Goal: Task Accomplishment & Management: Manage account settings

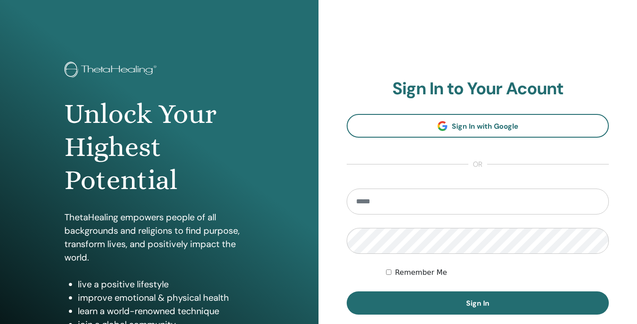
click at [516, 205] on input "email" at bounding box center [478, 202] width 262 height 26
type input "**********"
click at [478, 303] on button "Sign In" at bounding box center [478, 303] width 262 height 23
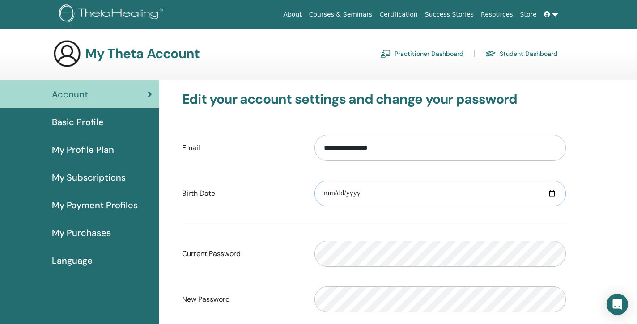
drag, startPoint x: 388, startPoint y: 66, endPoint x: 371, endPoint y: 191, distance: 126.9
click at [371, 191] on input "date" at bounding box center [439, 194] width 251 height 26
click at [345, 193] on input "date" at bounding box center [439, 194] width 251 height 26
click at [366, 194] on input "date" at bounding box center [439, 194] width 251 height 26
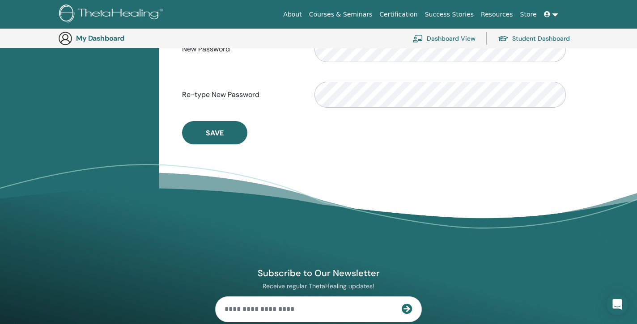
scroll to position [204, 0]
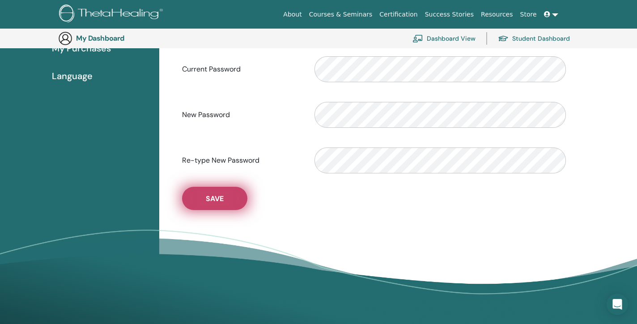
type input "**********"
click at [226, 208] on button "Save" at bounding box center [214, 198] width 65 height 23
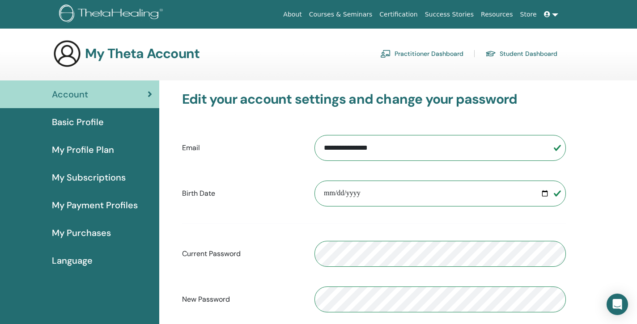
scroll to position [0, 0]
click at [65, 126] on span "Basic Profile" at bounding box center [78, 121] width 52 height 13
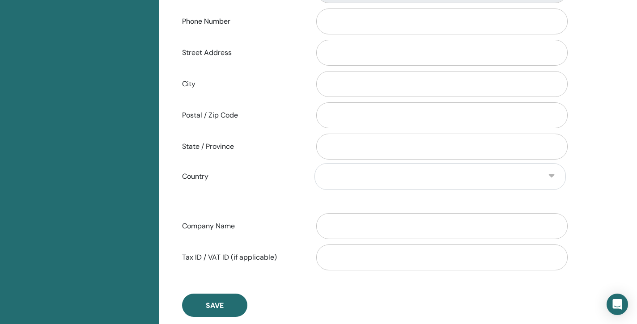
scroll to position [333, 0]
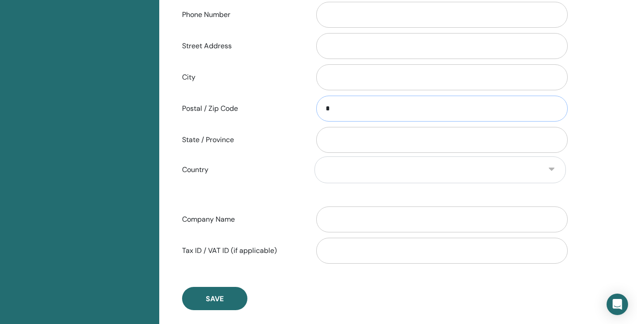
type input "**"
type input "********"
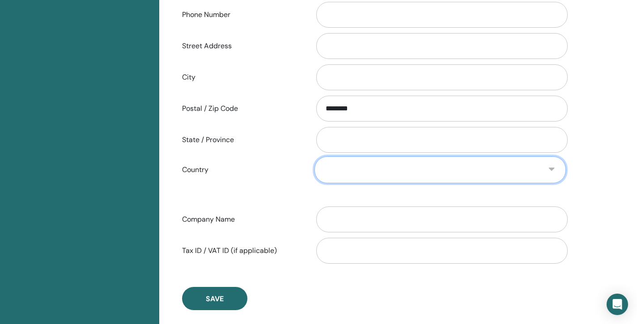
select select "**"
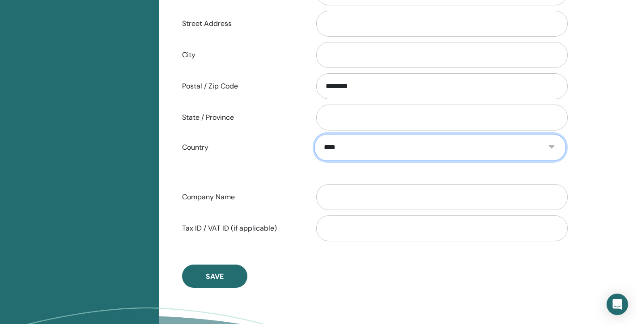
scroll to position [373, 0]
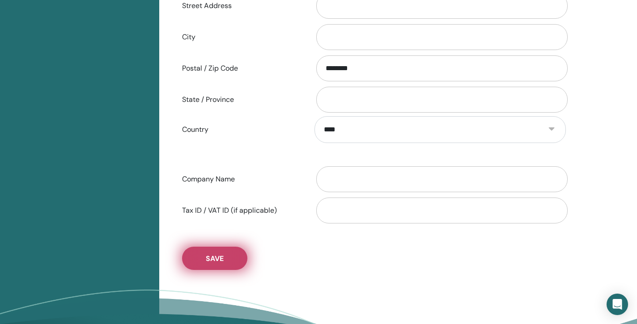
click at [224, 259] on button "Save" at bounding box center [214, 258] width 65 height 23
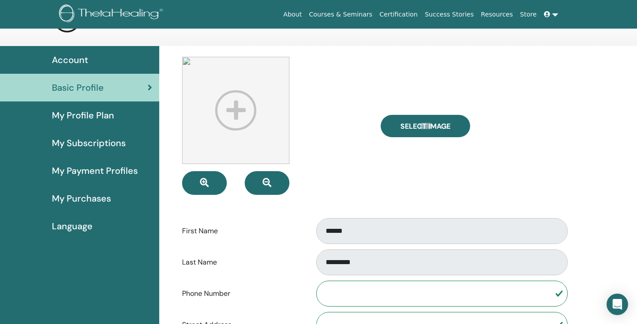
scroll to position [36, 0]
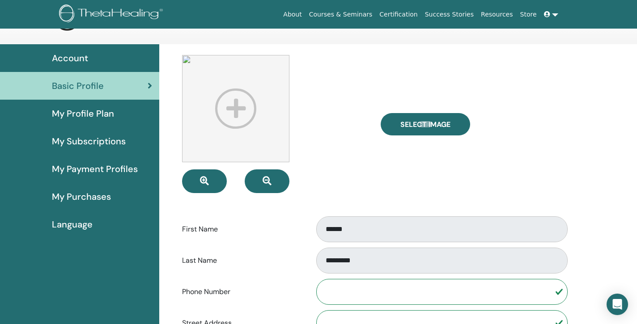
click at [235, 110] on img at bounding box center [235, 108] width 107 height 107
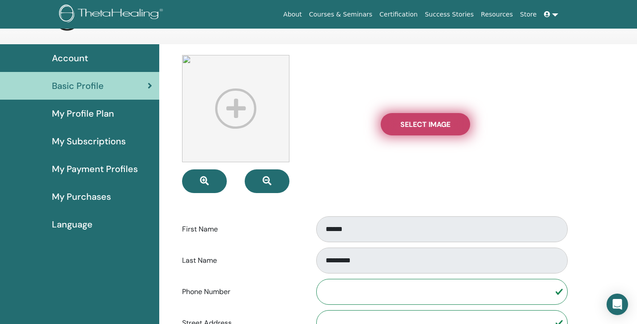
click at [423, 126] on span "Select Image" at bounding box center [425, 124] width 50 height 9
click at [423, 126] on input "Select Image" at bounding box center [425, 124] width 12 height 6
type input "**********"
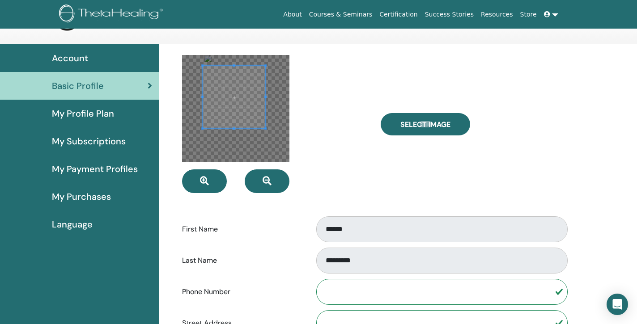
click at [230, 102] on span at bounding box center [234, 97] width 63 height 63
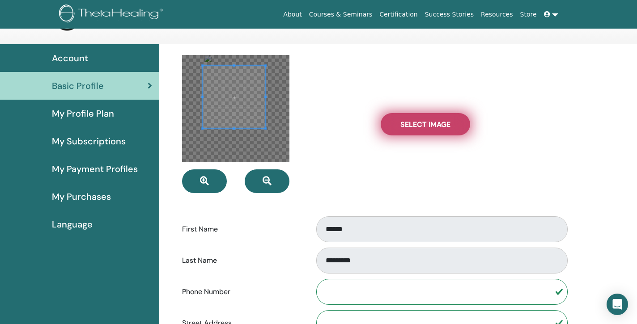
click at [441, 122] on span "Select Image" at bounding box center [425, 124] width 50 height 9
click at [431, 122] on input "Select Image" at bounding box center [425, 124] width 12 height 6
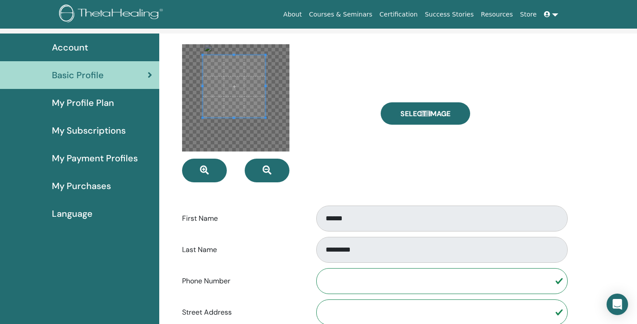
scroll to position [47, 0]
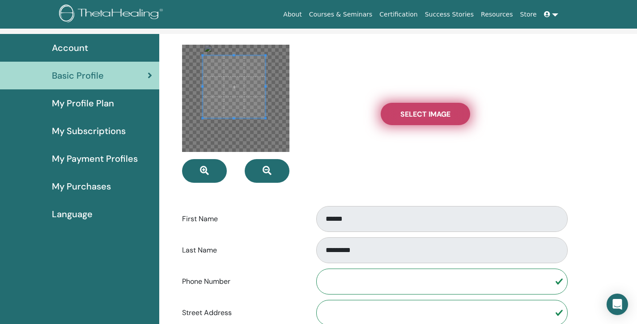
click at [419, 117] on span "Select Image" at bounding box center [425, 114] width 50 height 9
click at [419, 117] on input "Select Image" at bounding box center [425, 114] width 12 height 6
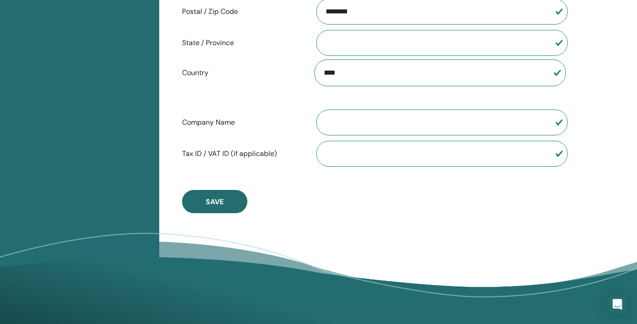
scroll to position [434, 0]
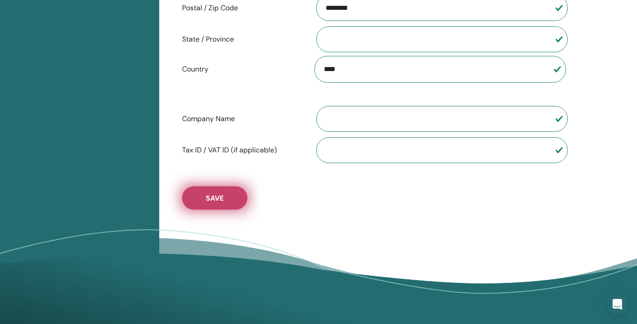
click at [231, 197] on button "Save" at bounding box center [214, 197] width 65 height 23
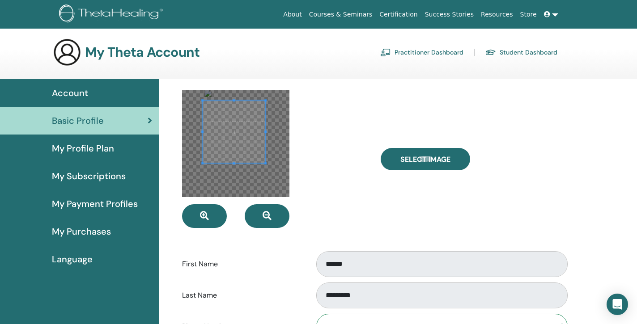
scroll to position [0, 0]
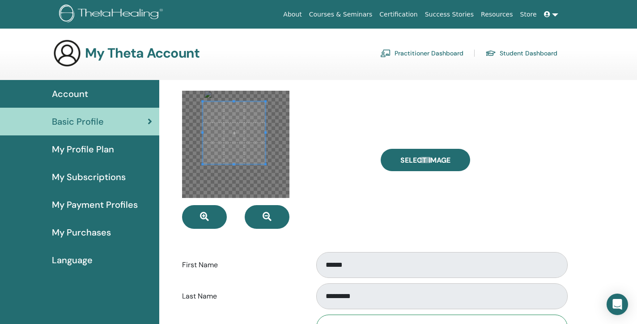
click at [423, 55] on link "Practitioner Dashboard" at bounding box center [421, 53] width 83 height 14
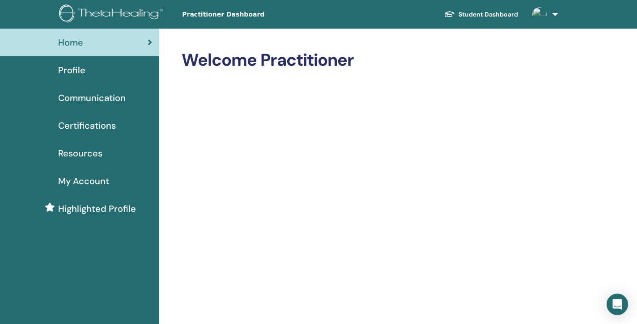
click at [83, 71] on span "Profile" at bounding box center [71, 69] width 27 height 13
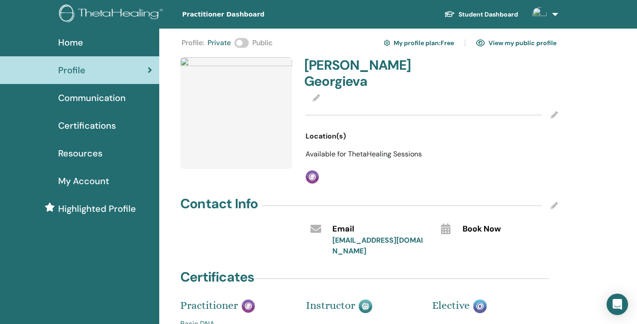
click at [520, 43] on link "View my public profile" at bounding box center [516, 43] width 80 height 14
click at [246, 45] on span at bounding box center [241, 43] width 14 height 10
click at [553, 111] on icon at bounding box center [553, 114] width 7 height 7
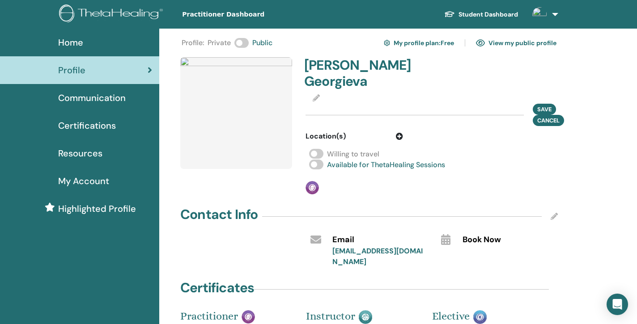
click at [520, 44] on link "View my public profile" at bounding box center [516, 43] width 80 height 14
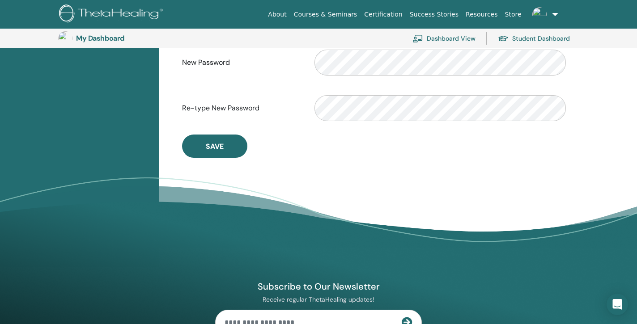
scroll to position [262, 0]
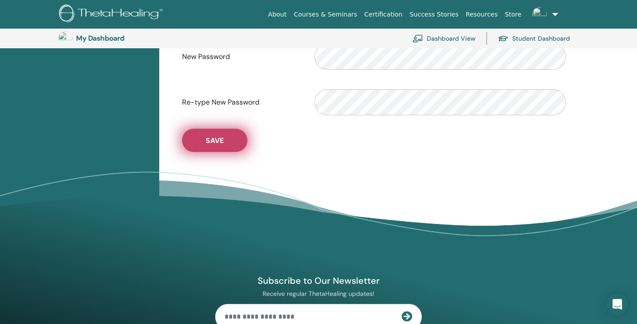
click at [234, 148] on button "Save" at bounding box center [214, 140] width 65 height 23
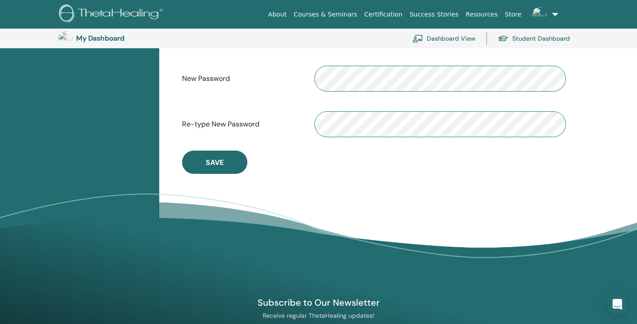
scroll to position [242, 0]
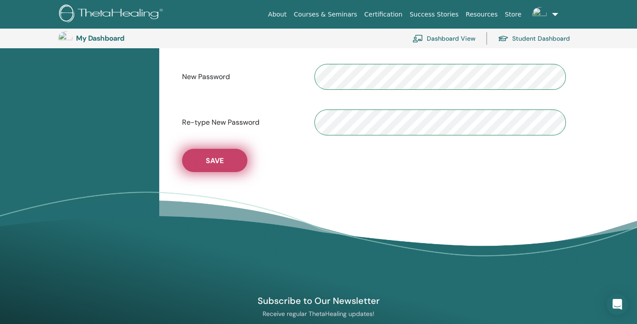
click at [224, 165] on span "Save" at bounding box center [215, 160] width 18 height 9
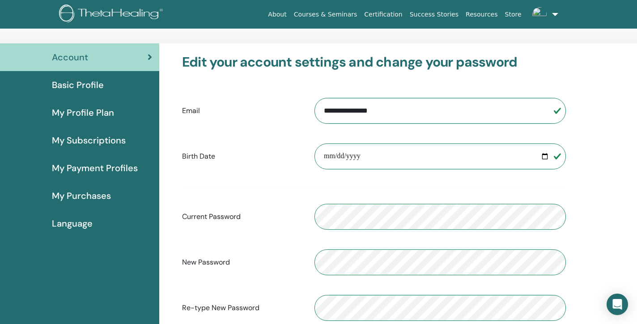
scroll to position [38, 0]
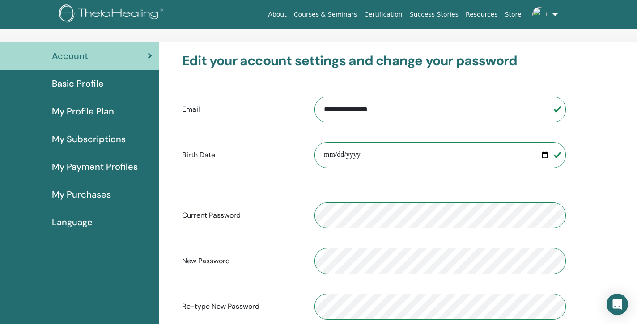
click at [103, 85] on div "Basic Profile" at bounding box center [79, 83] width 145 height 13
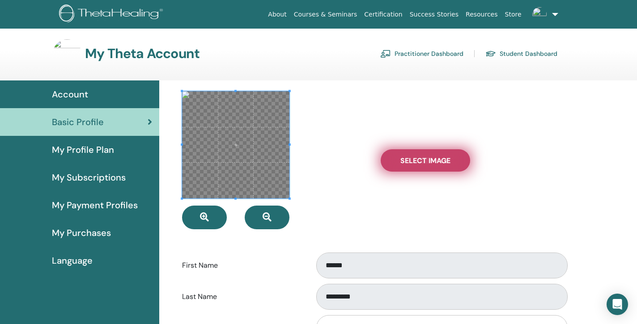
click at [420, 166] on label "Select Image" at bounding box center [425, 160] width 89 height 22
click at [420, 164] on input "Select Image" at bounding box center [425, 160] width 12 height 6
type input "**********"
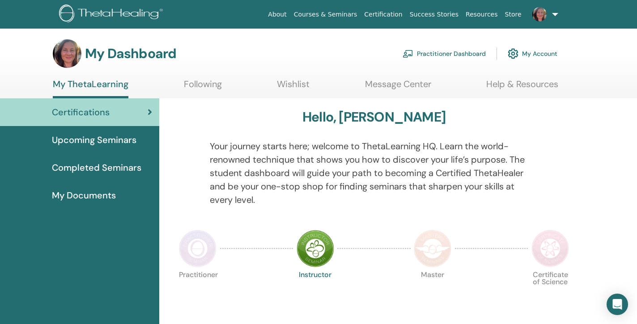
click at [443, 52] on link "Practitioner Dashboard" at bounding box center [443, 54] width 83 height 20
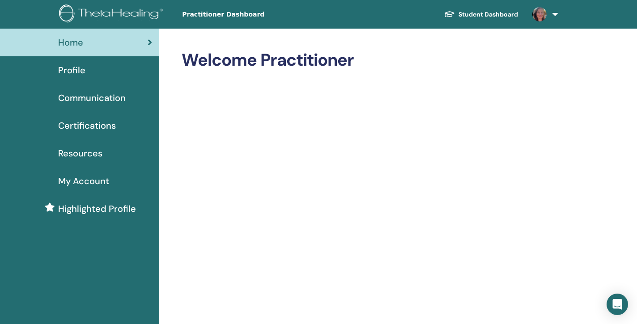
click at [541, 16] on img at bounding box center [539, 14] width 14 height 14
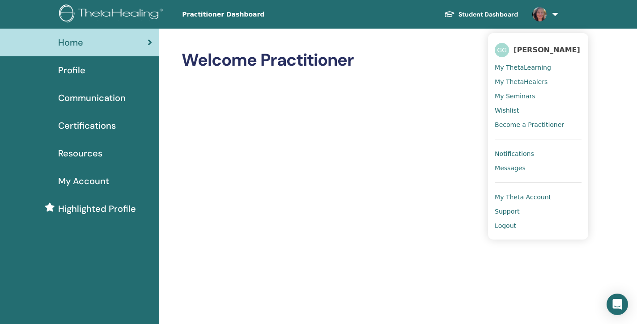
click at [523, 48] on span "[PERSON_NAME]" at bounding box center [546, 49] width 67 height 9
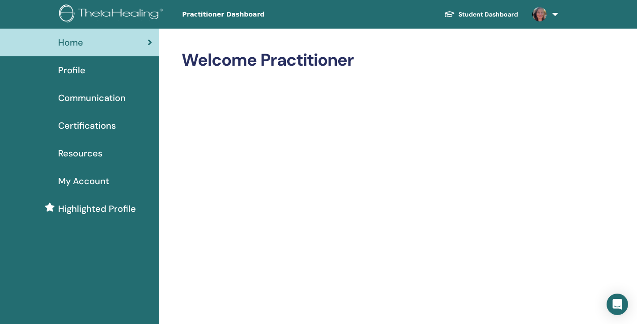
click at [71, 70] on span "Profile" at bounding box center [71, 69] width 27 height 13
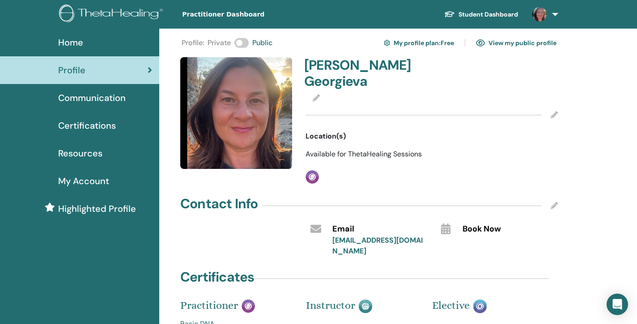
click at [554, 202] on icon at bounding box center [553, 205] width 7 height 7
click at [110, 180] on div "My Account" at bounding box center [79, 180] width 145 height 13
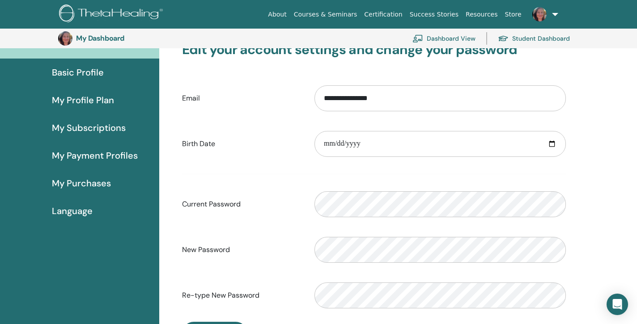
scroll to position [71, 0]
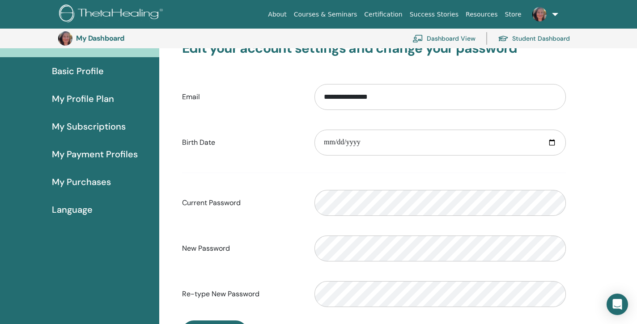
click at [96, 100] on span "My Profile Plan" at bounding box center [83, 98] width 62 height 13
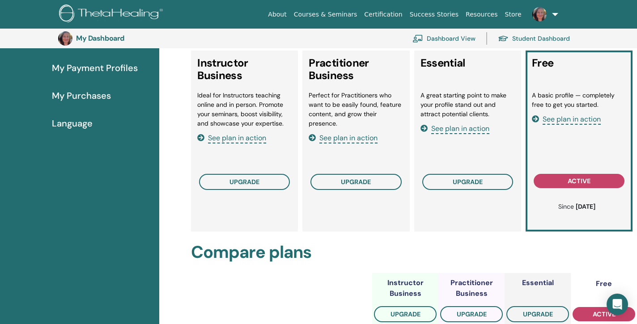
scroll to position [155, 0]
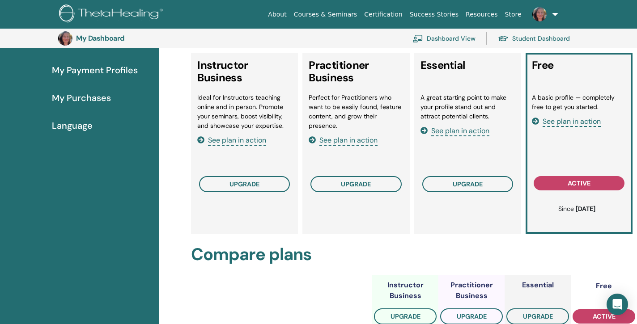
click at [454, 130] on span "See plan in action" at bounding box center [460, 131] width 58 height 10
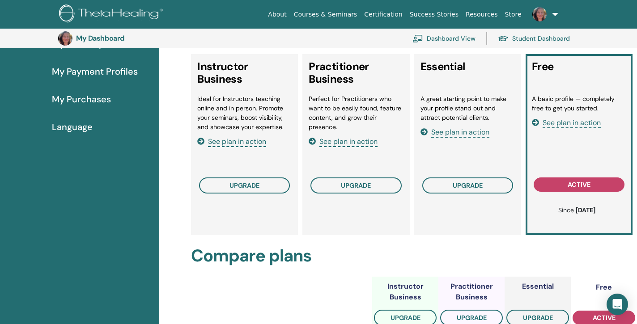
scroll to position [153, 0]
click at [576, 123] on span "See plan in action" at bounding box center [571, 123] width 58 height 10
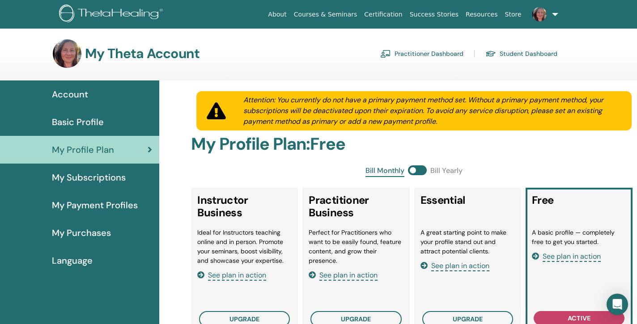
scroll to position [0, 0]
click at [80, 97] on span "Account" at bounding box center [70, 94] width 36 height 13
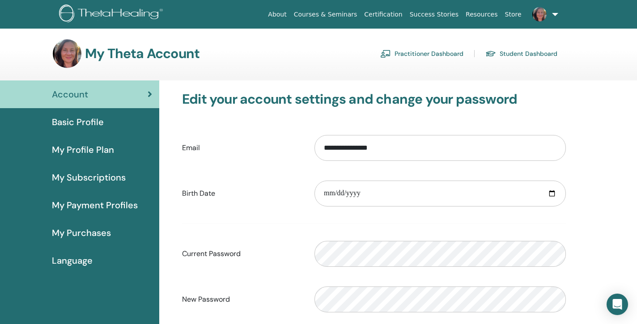
click at [74, 120] on span "Basic Profile" at bounding box center [78, 121] width 52 height 13
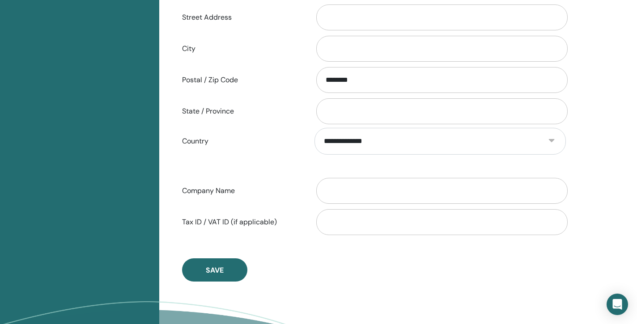
scroll to position [363, 0]
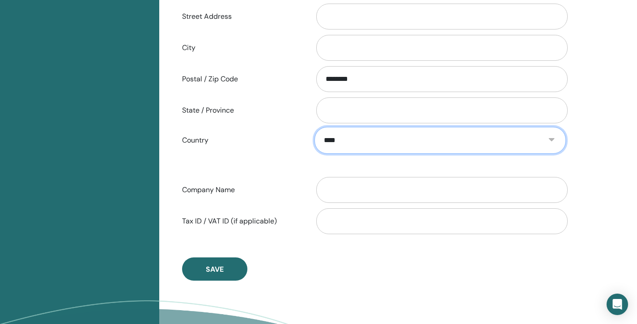
select select "**"
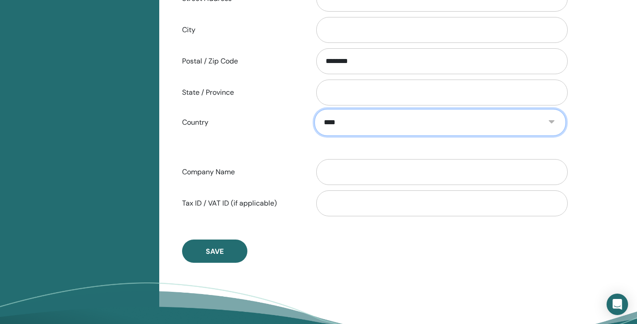
scroll to position [397, 0]
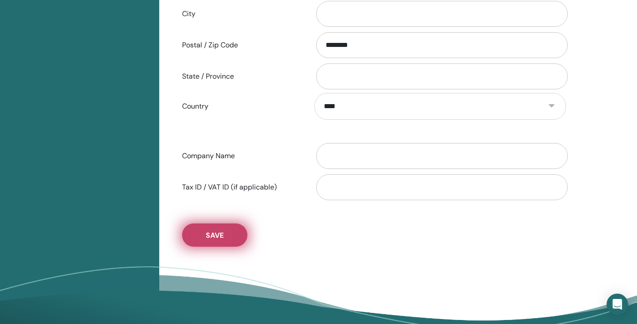
click at [224, 234] on span "Save" at bounding box center [215, 235] width 18 height 9
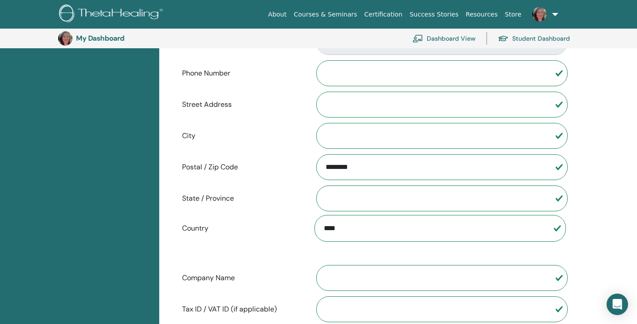
scroll to position [278, 0]
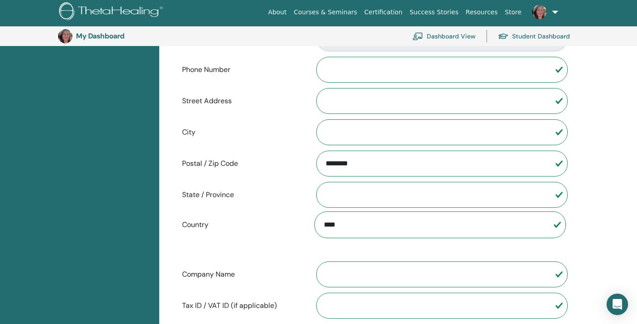
click at [557, 133] on input "City" at bounding box center [441, 132] width 251 height 26
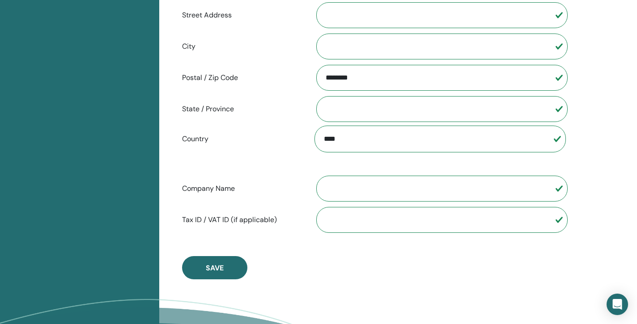
scroll to position [365, 0]
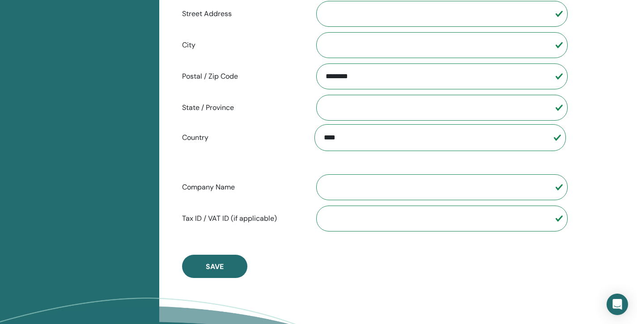
click at [201, 140] on label "Country" at bounding box center [241, 137] width 132 height 17
click at [314, 140] on select "**********" at bounding box center [439, 137] width 251 height 27
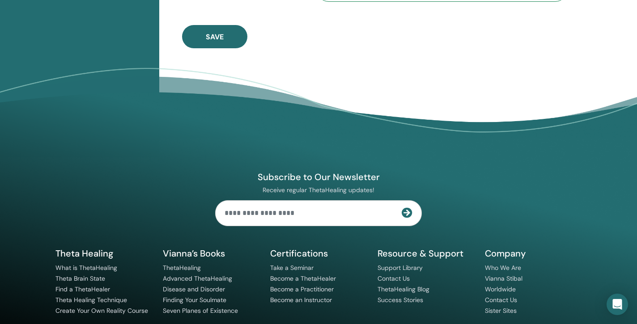
scroll to position [594, 0]
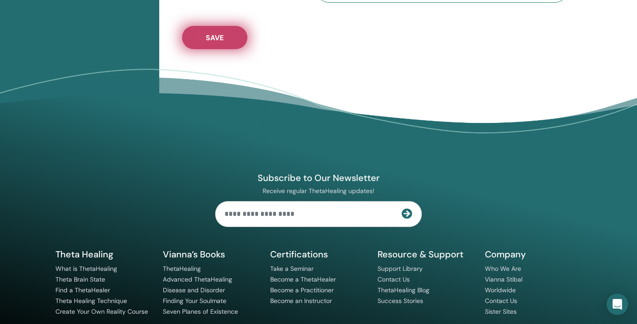
click at [228, 40] on button "Save" at bounding box center [214, 37] width 65 height 23
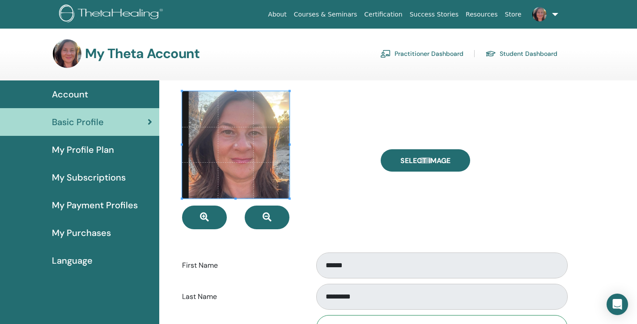
scroll to position [0, 0]
click at [106, 151] on span "My Profile Plan" at bounding box center [83, 149] width 62 height 13
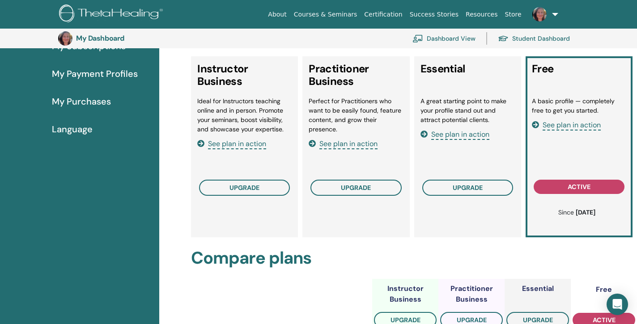
scroll to position [151, 0]
click at [571, 203] on h3 at bounding box center [576, 202] width 81 height 8
click at [476, 134] on span "See plan in action" at bounding box center [460, 135] width 58 height 10
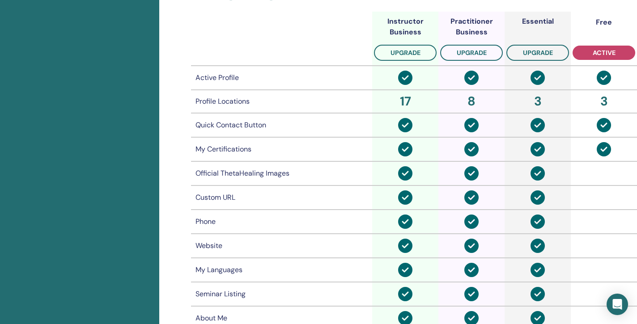
scroll to position [420, 0]
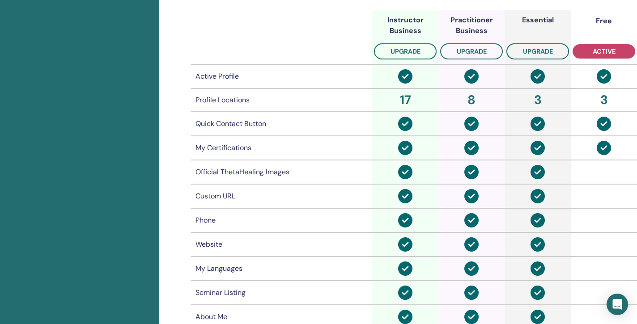
click at [594, 88] on td at bounding box center [604, 76] width 66 height 24
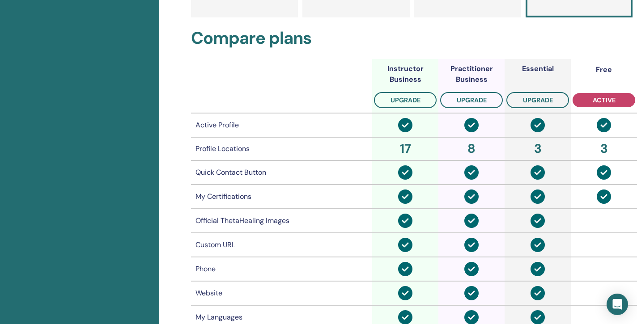
scroll to position [372, 0]
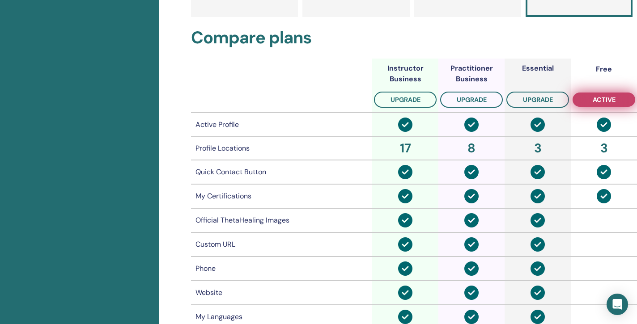
click at [596, 100] on span "active" at bounding box center [603, 99] width 23 height 7
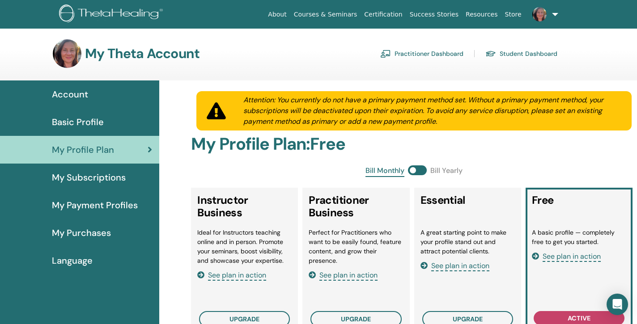
scroll to position [0, 0]
drag, startPoint x: 525, startPoint y: 57, endPoint x: 89, endPoint y: 204, distance: 460.1
click at [89, 204] on span "My Payment Profiles" at bounding box center [95, 205] width 86 height 13
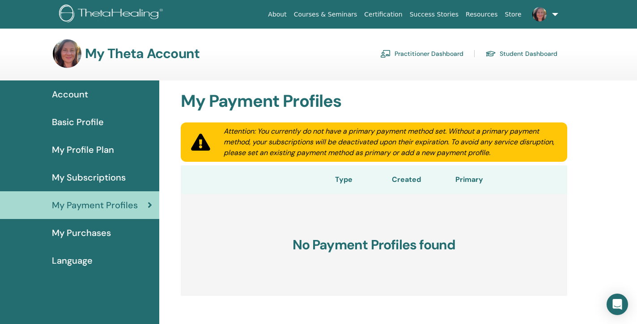
click at [101, 119] on span "Basic Profile" at bounding box center [78, 121] width 52 height 13
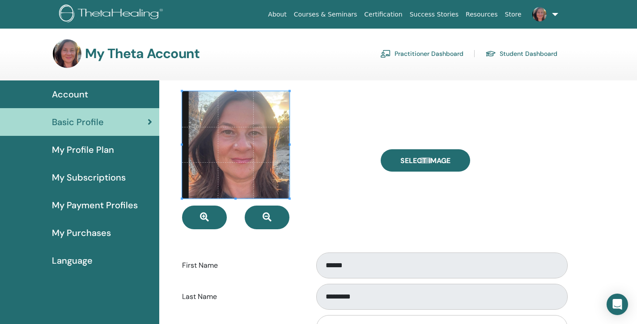
click at [96, 235] on span "My Purchases" at bounding box center [81, 232] width 59 height 13
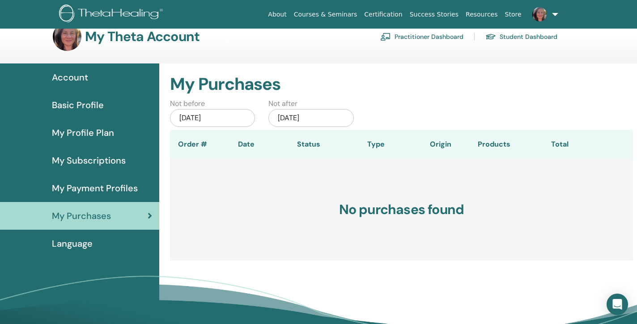
scroll to position [17, 0]
click at [89, 246] on span "Language" at bounding box center [72, 243] width 41 height 13
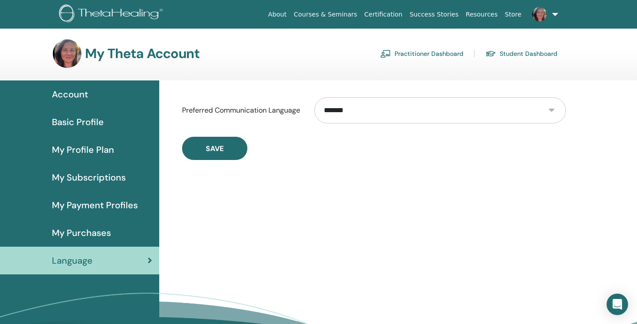
click at [89, 94] on div "Account" at bounding box center [79, 94] width 145 height 13
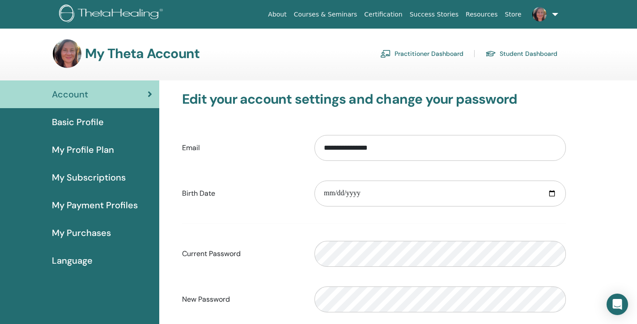
click at [105, 121] on div "Basic Profile" at bounding box center [79, 121] width 145 height 13
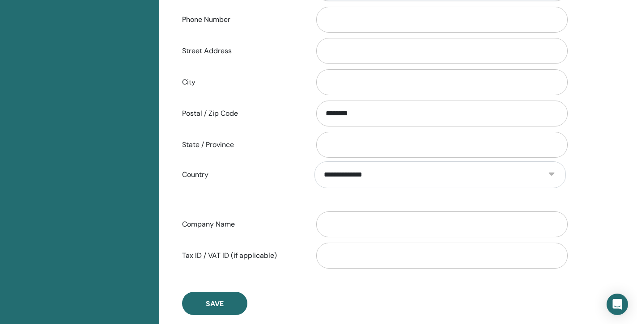
scroll to position [328, 0]
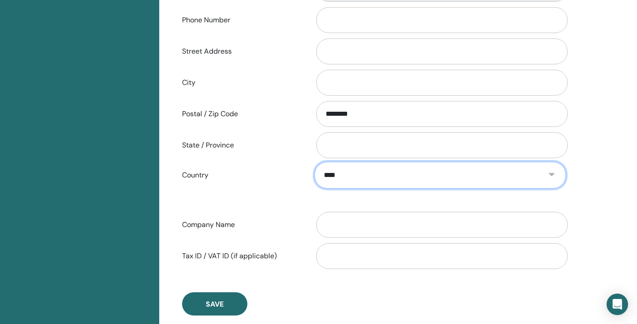
select select "**"
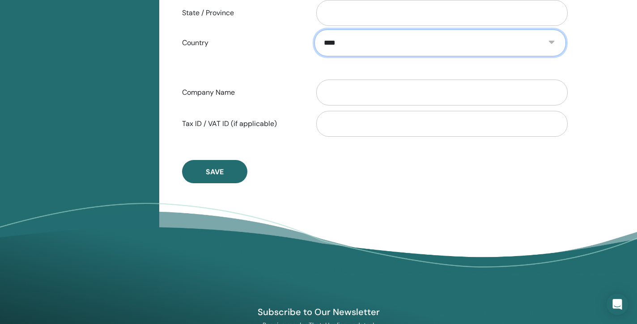
scroll to position [458, 0]
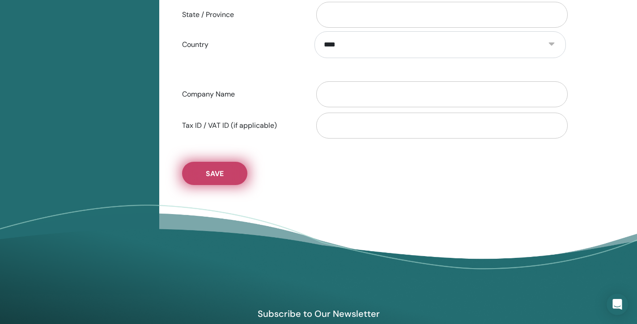
click at [235, 171] on button "Save" at bounding box center [214, 173] width 65 height 23
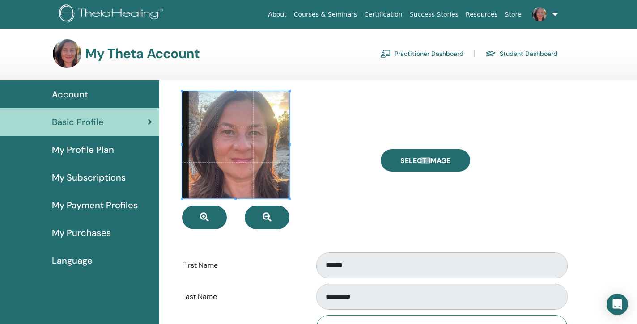
scroll to position [0, 0]
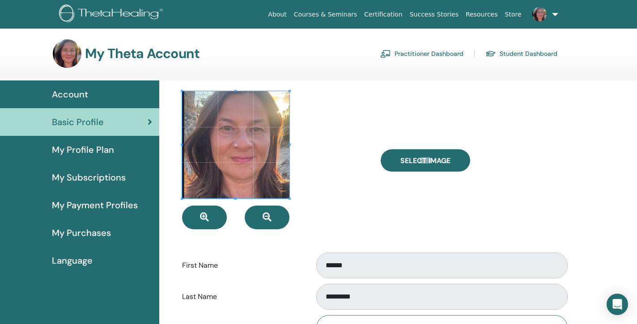
click at [369, 191] on div at bounding box center [274, 160] width 199 height 138
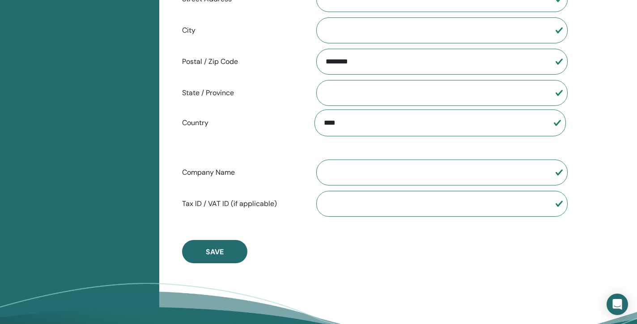
scroll to position [386, 0]
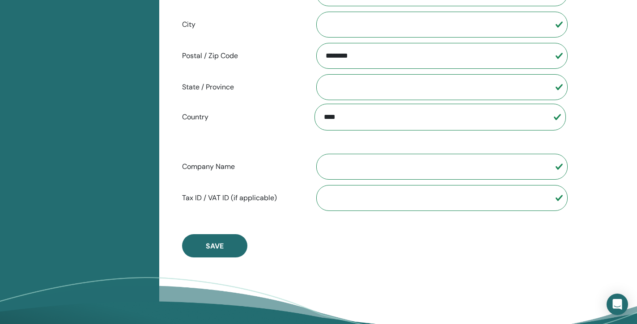
click at [550, 169] on input "Company Name" at bounding box center [441, 167] width 251 height 26
click at [547, 166] on input "Company Name" at bounding box center [441, 167] width 251 height 26
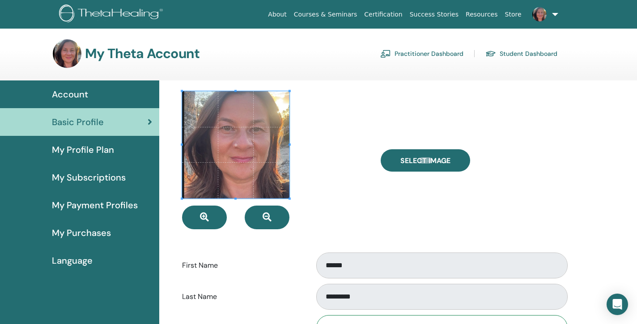
scroll to position [0, 0]
click at [536, 55] on link "Student Dashboard" at bounding box center [521, 54] width 72 height 14
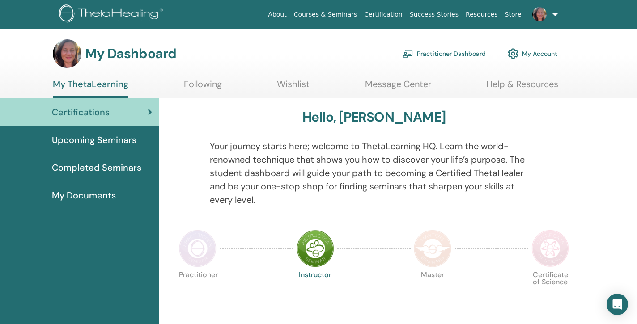
click at [529, 83] on link "Help & Resources" at bounding box center [522, 87] width 72 height 17
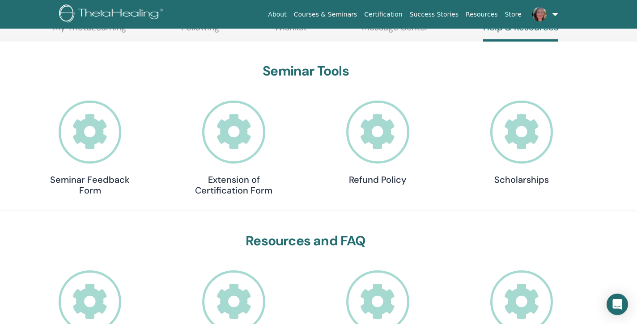
scroll to position [102, 0]
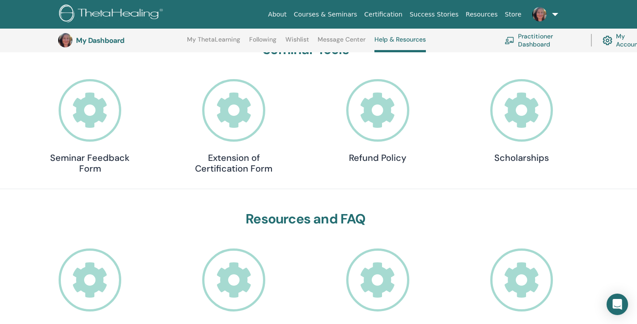
click at [519, 114] on icon at bounding box center [521, 110] width 63 height 63
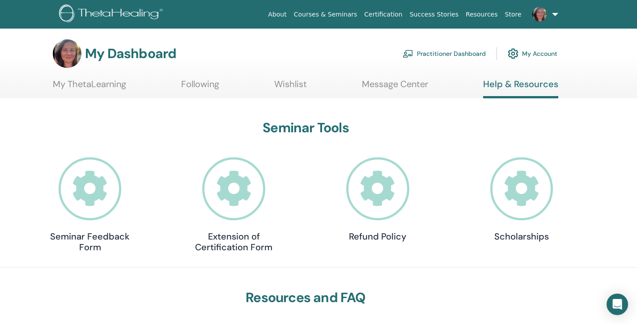
scroll to position [0, 0]
click at [399, 85] on link "Message Center" at bounding box center [395, 87] width 66 height 17
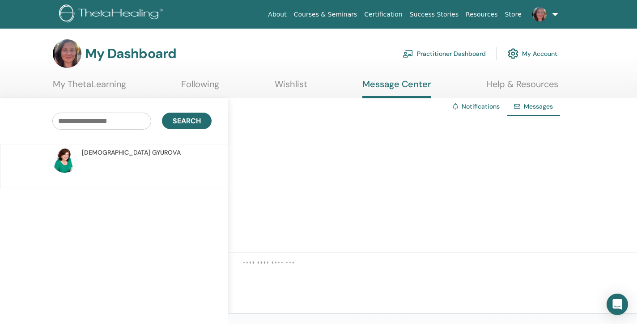
click at [291, 87] on link "Wishlist" at bounding box center [291, 87] width 33 height 17
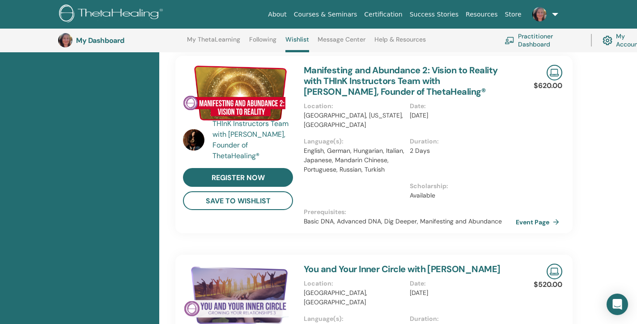
scroll to position [244, 0]
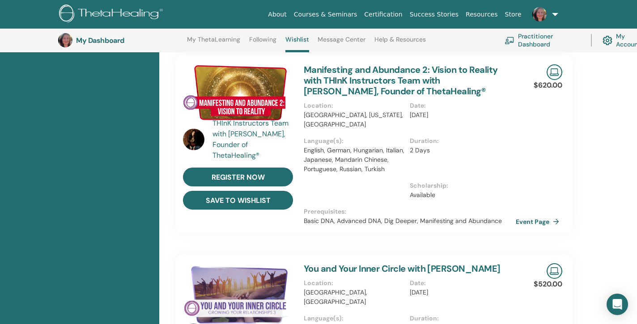
click at [273, 200] on button "save to wishlist" at bounding box center [238, 200] width 110 height 19
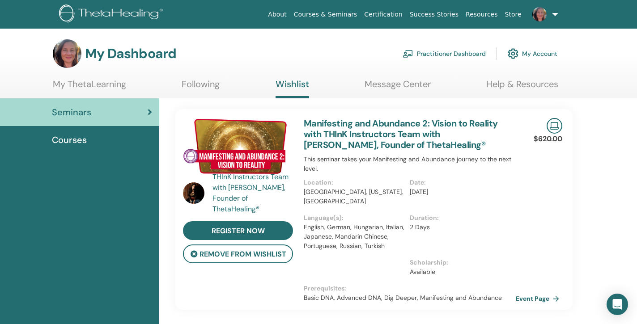
scroll to position [0, 0]
click at [204, 87] on link "Following" at bounding box center [201, 87] width 38 height 17
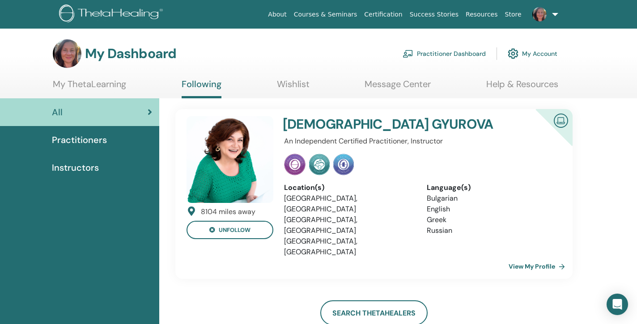
click at [108, 85] on link "My ThetaLearning" at bounding box center [89, 87] width 73 height 17
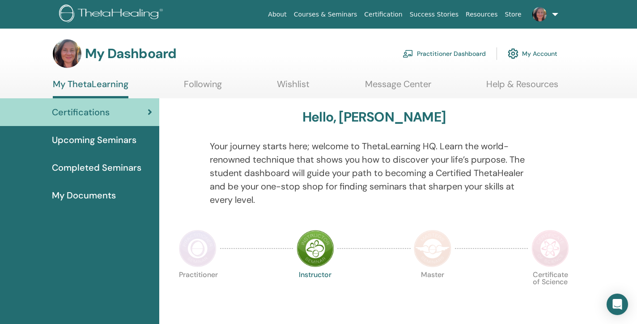
click at [81, 198] on span "My Documents" at bounding box center [84, 195] width 64 height 13
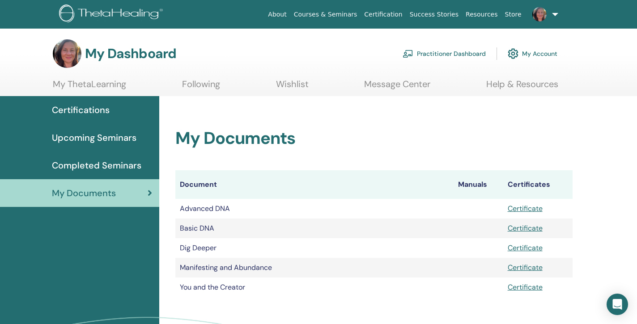
click at [84, 83] on link "My ThetaLearning" at bounding box center [89, 87] width 73 height 17
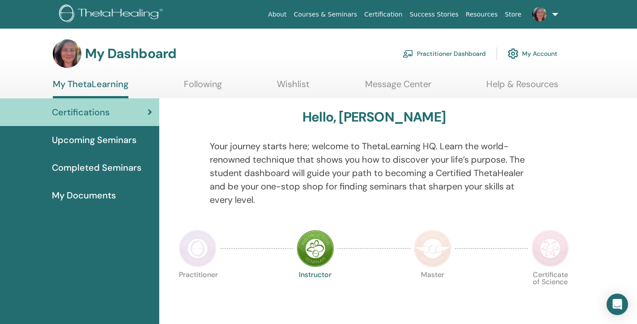
click at [446, 54] on link "Practitioner Dashboard" at bounding box center [443, 54] width 83 height 20
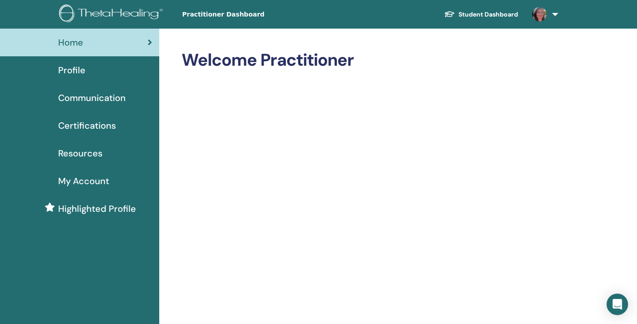
click at [79, 72] on span "Profile" at bounding box center [71, 69] width 27 height 13
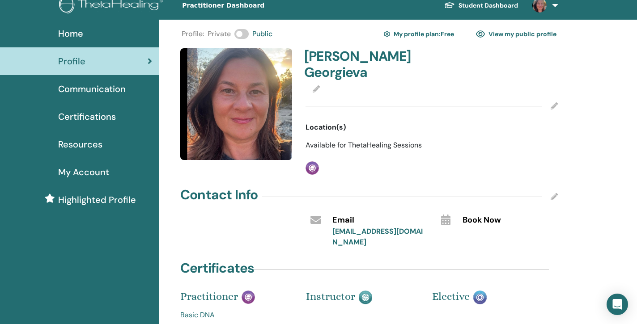
scroll to position [8, 0]
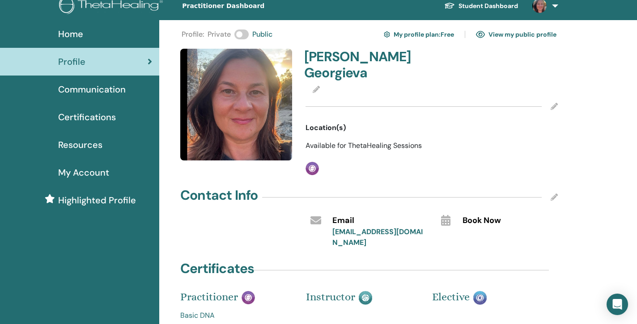
click at [310, 162] on img at bounding box center [311, 168] width 13 height 13
click at [338, 123] on span "Location(s)" at bounding box center [325, 128] width 40 height 11
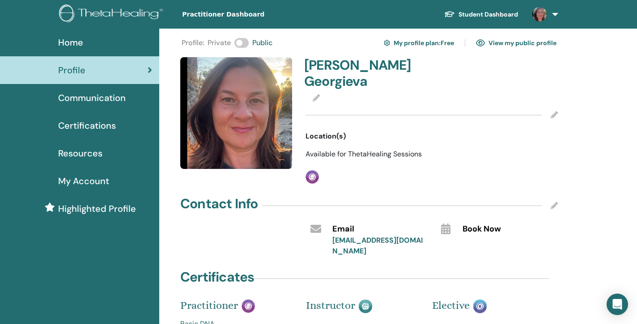
scroll to position [0, 0]
click at [552, 111] on icon at bounding box center [553, 114] width 7 height 7
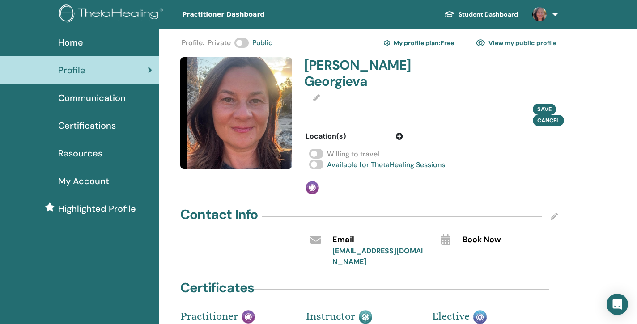
click at [498, 128] on div "[PERSON_NAME] Save Cancel Location(s) Willing to travel Available for ThetaHeal…" at bounding box center [431, 125] width 263 height 137
click at [398, 133] on icon at bounding box center [399, 136] width 7 height 7
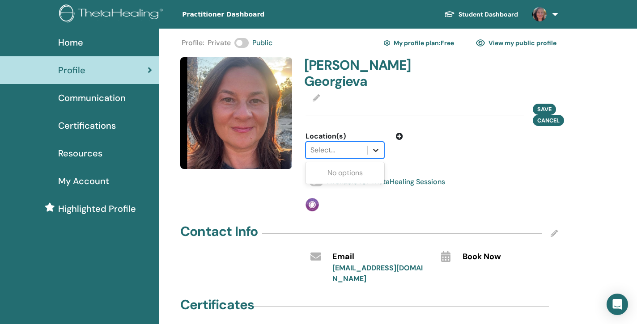
click at [374, 146] on icon at bounding box center [375, 150] width 9 height 9
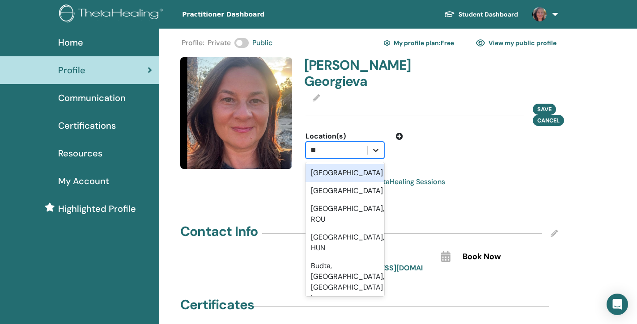
type input "***"
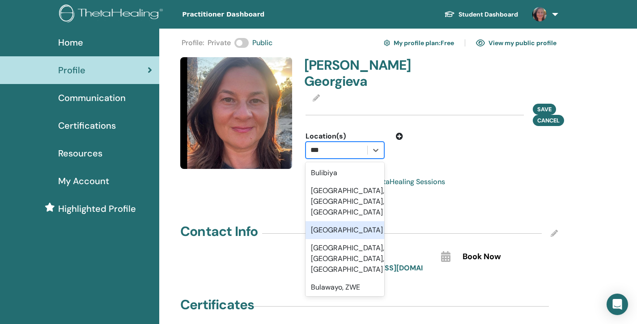
click at [339, 221] on div "[GEOGRAPHIC_DATA]" at bounding box center [344, 230] width 79 height 18
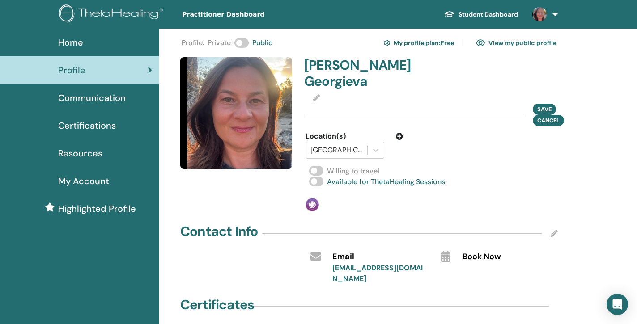
click at [398, 133] on icon at bounding box center [399, 136] width 7 height 7
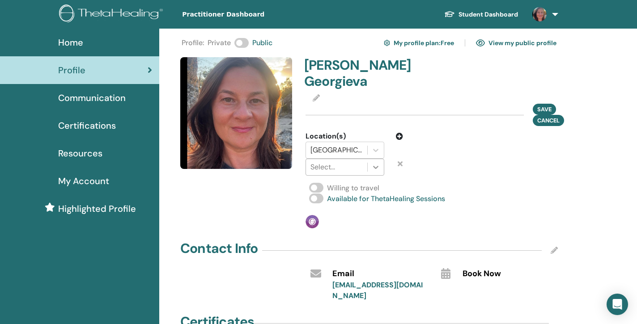
click at [377, 166] on icon at bounding box center [375, 167] width 5 height 3
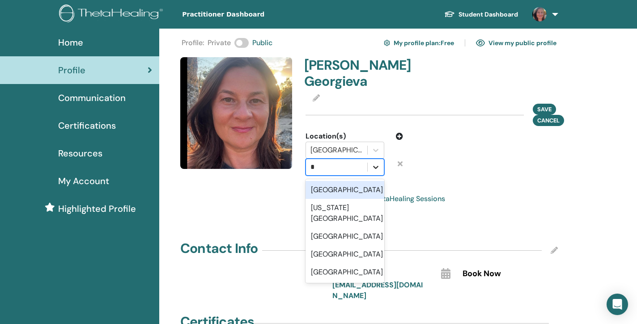
type input "**"
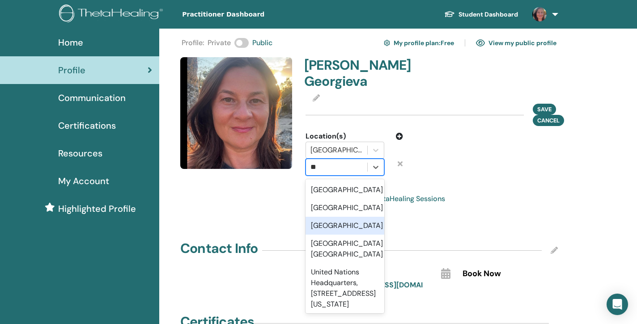
click at [348, 221] on div "[GEOGRAPHIC_DATA]" at bounding box center [344, 226] width 79 height 18
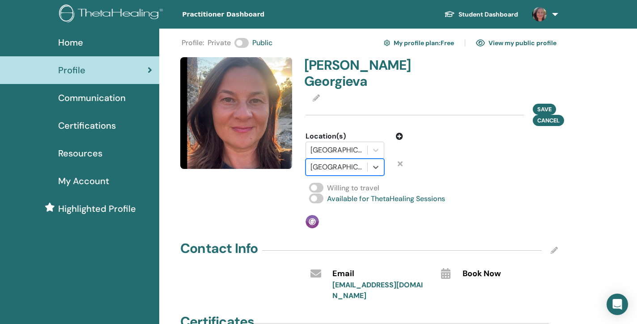
click at [400, 133] on icon at bounding box center [399, 136] width 7 height 7
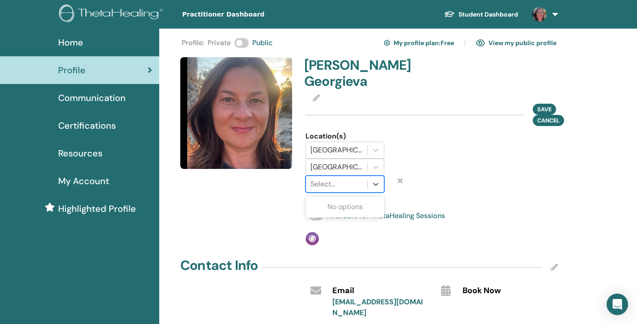
click at [316, 179] on div "Select..." at bounding box center [336, 184] width 52 height 11
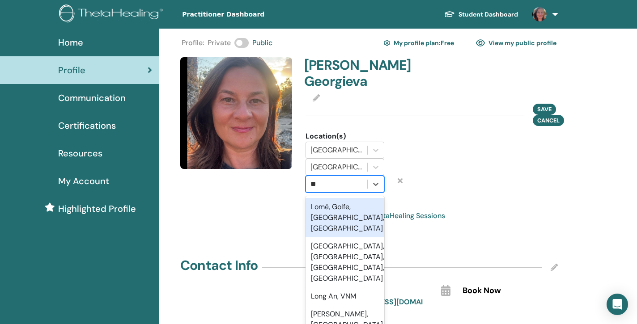
type input "***"
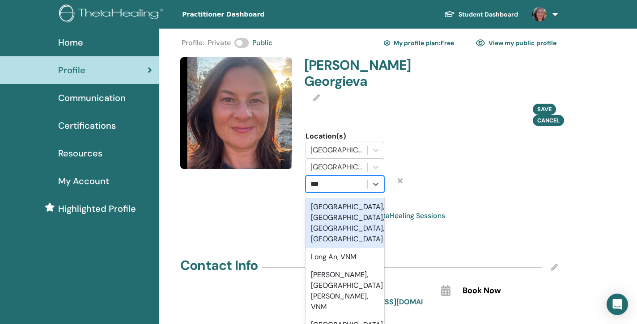
click at [330, 203] on div "[GEOGRAPHIC_DATA], [GEOGRAPHIC_DATA], [GEOGRAPHIC_DATA], [GEOGRAPHIC_DATA]" at bounding box center [344, 223] width 79 height 50
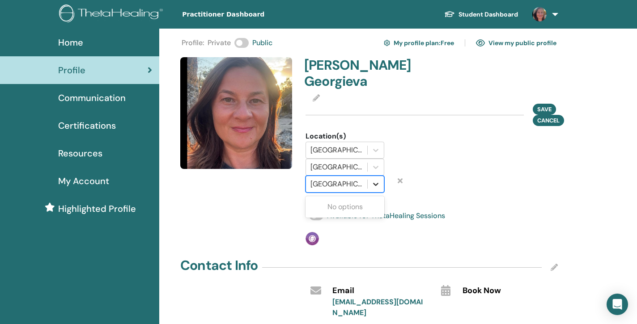
click at [377, 180] on icon at bounding box center [375, 184] width 9 height 9
click at [401, 177] on icon at bounding box center [400, 180] width 5 height 7
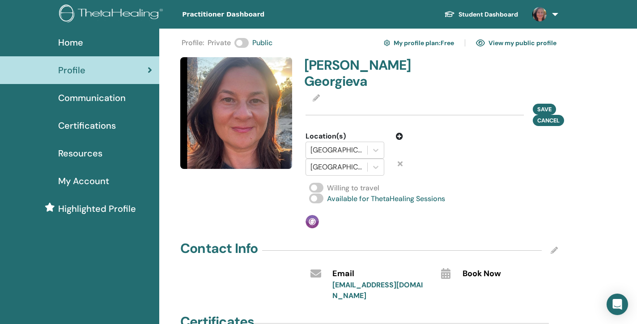
click at [399, 133] on icon at bounding box center [399, 136] width 7 height 7
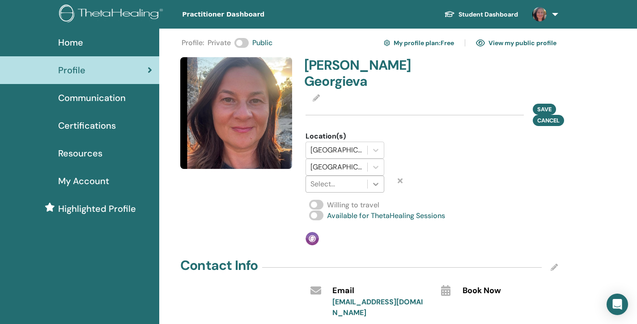
click at [377, 180] on icon at bounding box center [375, 184] width 9 height 9
type input "**"
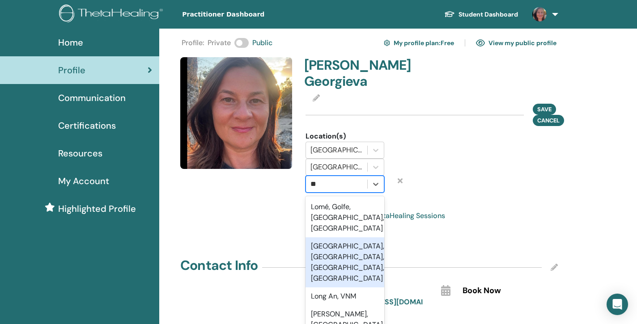
click at [346, 237] on div "London, Greater London, England, GBR" at bounding box center [344, 262] width 79 height 50
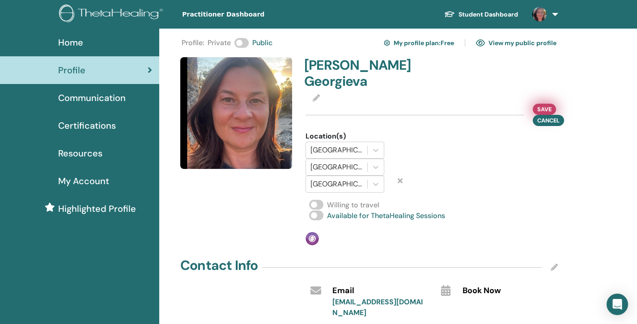
click at [550, 105] on span "Save" at bounding box center [544, 109] width 14 height 9
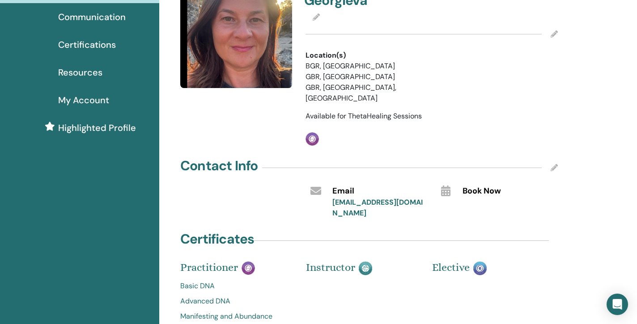
scroll to position [80, 0]
